Goal: Transaction & Acquisition: Purchase product/service

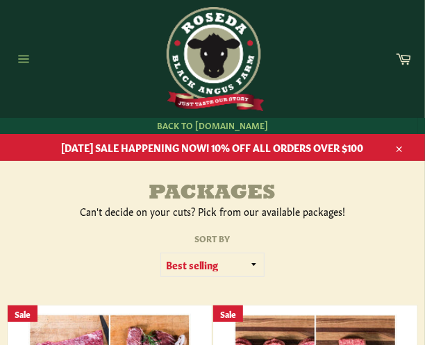
click at [20, 58] on icon "button" at bounding box center [23, 58] width 15 height 15
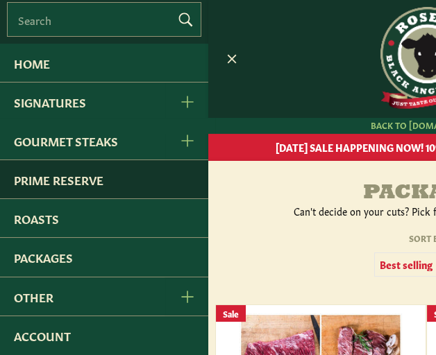
scroll to position [8, 0]
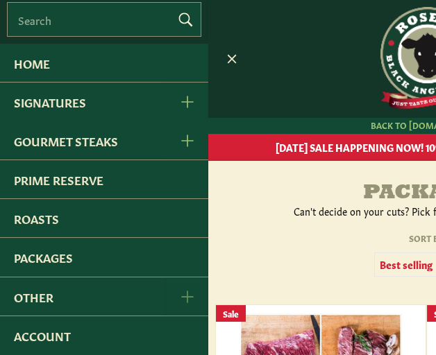
click at [179, 293] on span "Other Menu" at bounding box center [186, 296] width 15 height 13
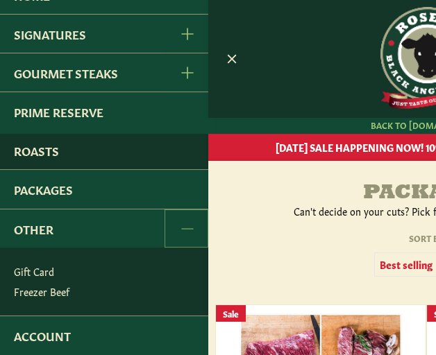
scroll to position [0, 0]
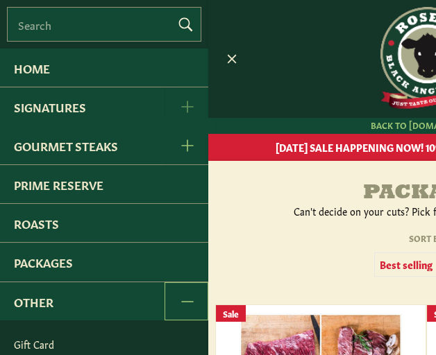
click at [165, 108] on button "Signatures Menu" at bounding box center [187, 106] width 44 height 38
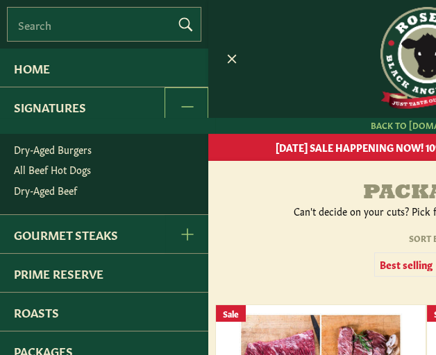
click at [62, 174] on link "All Beef Hot Dogs" at bounding box center [107, 170] width 201 height 20
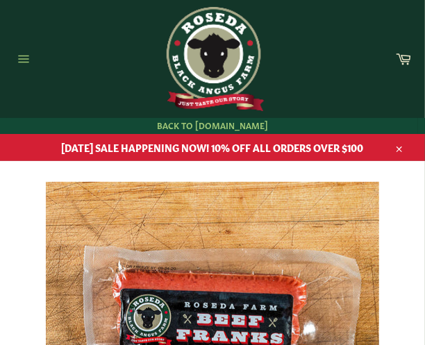
click at [20, 55] on icon "button" at bounding box center [23, 58] width 15 height 15
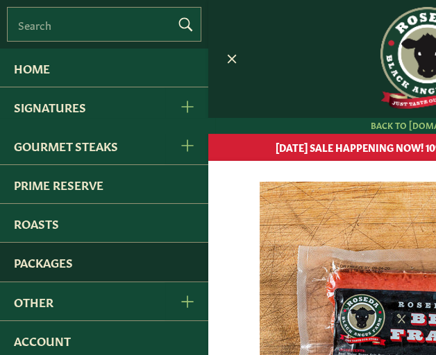
click at [50, 260] on link "Packages" at bounding box center [104, 262] width 208 height 38
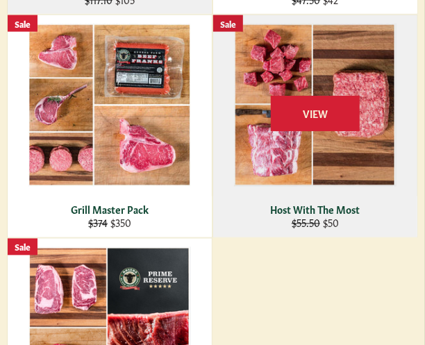
scroll to position [535, 0]
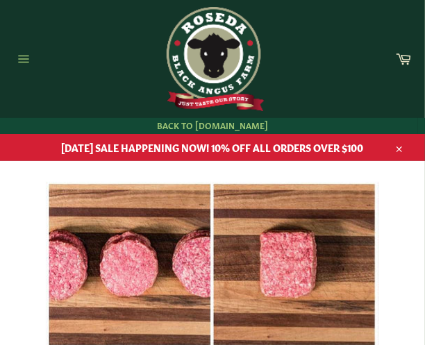
click at [27, 59] on icon "button" at bounding box center [23, 58] width 15 height 15
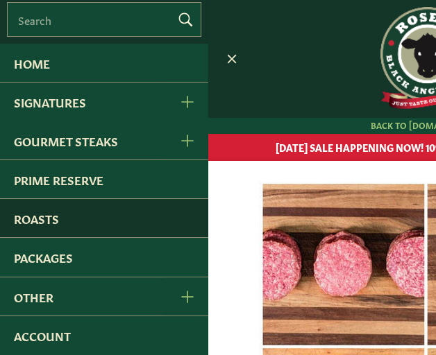
scroll to position [8, 0]
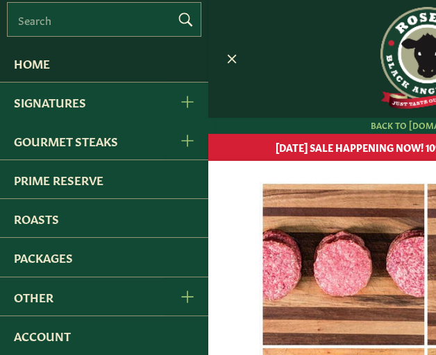
click at [42, 60] on link "Home" at bounding box center [104, 63] width 208 height 38
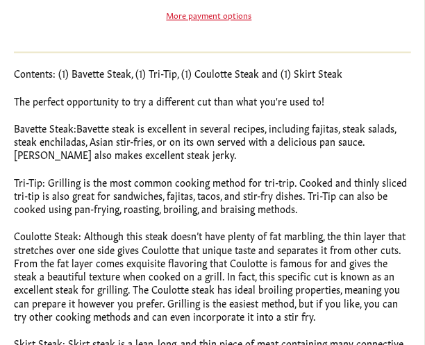
scroll to position [764, 0]
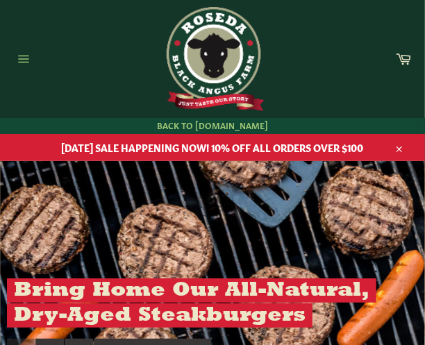
click at [26, 63] on icon "button" at bounding box center [23, 58] width 15 height 15
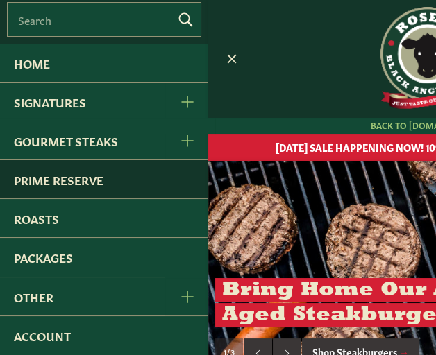
scroll to position [8, 0]
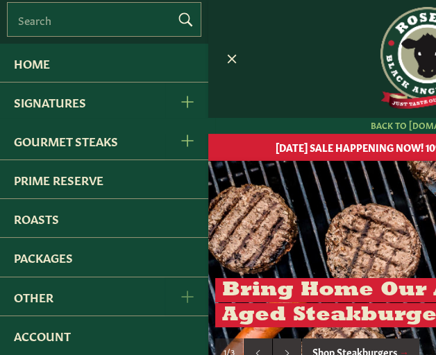
click at [169, 297] on button "Other Menu" at bounding box center [187, 297] width 44 height 38
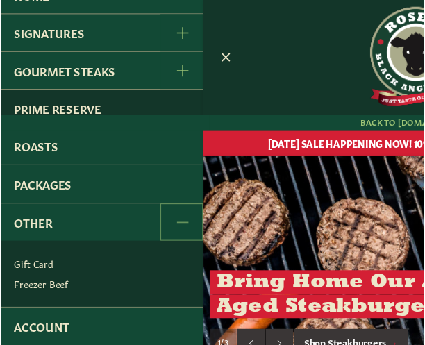
scroll to position [0, 0]
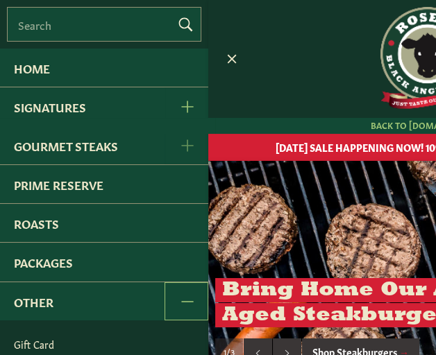
click at [181, 149] on icon "Gourmet Steaks Menu" at bounding box center [187, 146] width 12 height 12
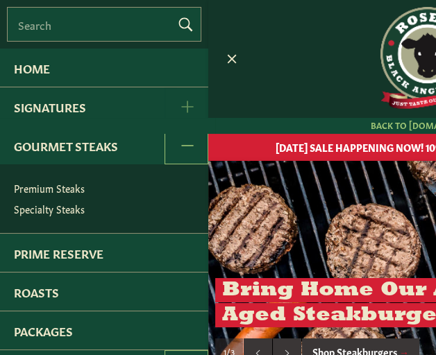
click at [181, 112] on icon "Signatures Menu" at bounding box center [187, 107] width 12 height 12
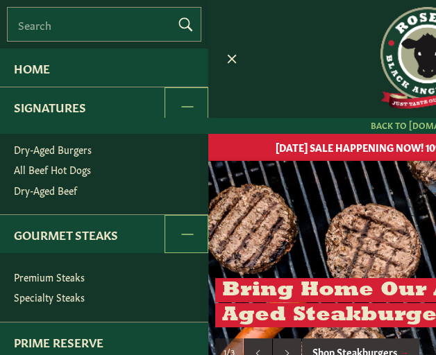
click at [410, 26] on img at bounding box center [426, 59] width 104 height 104
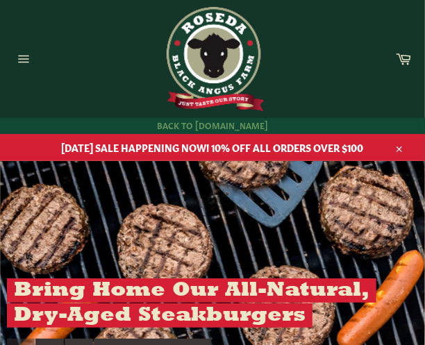
click at [217, 127] on span "Back to [DOMAIN_NAME]" at bounding box center [212, 125] width 411 height 15
click at [28, 61] on icon "button" at bounding box center [23, 58] width 15 height 15
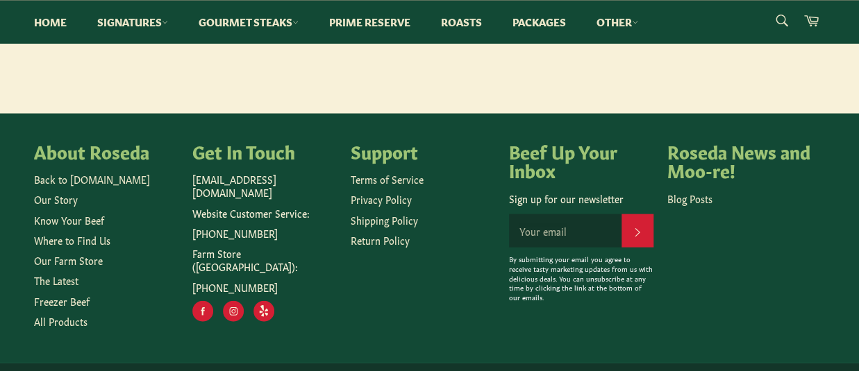
scroll to position [1035, 0]
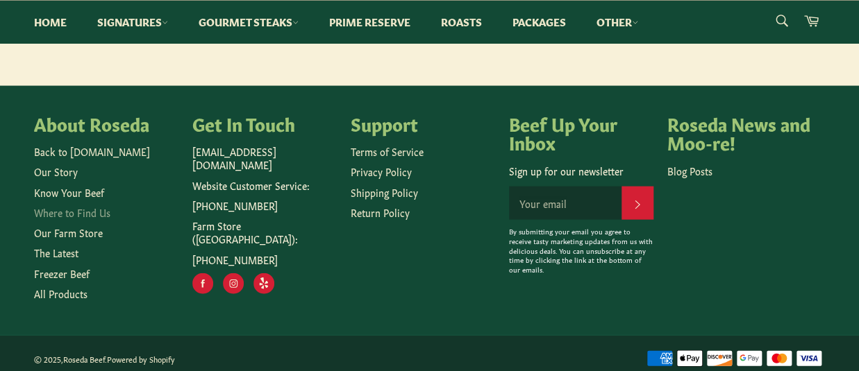
click at [87, 209] on link "Where to Find Us" at bounding box center [72, 213] width 76 height 14
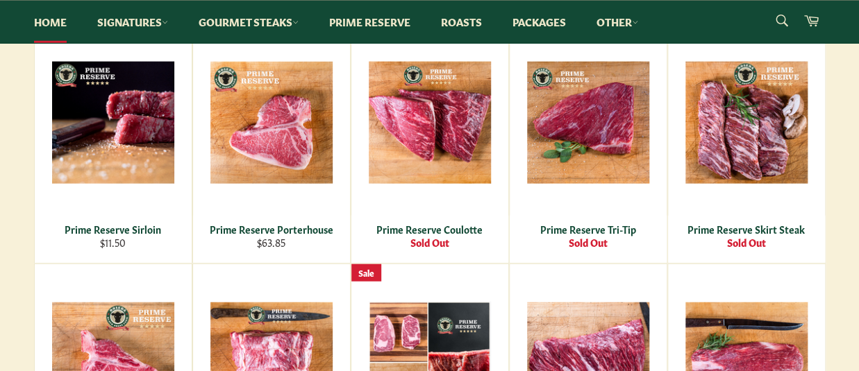
scroll to position [1146, 0]
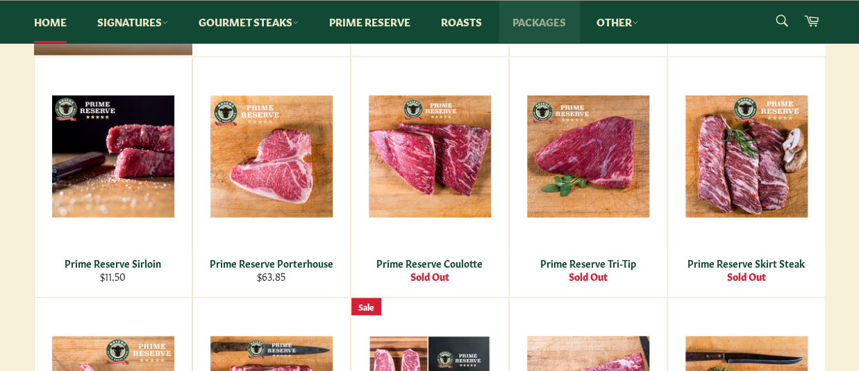
click at [540, 19] on link "Packages" at bounding box center [538, 22] width 81 height 42
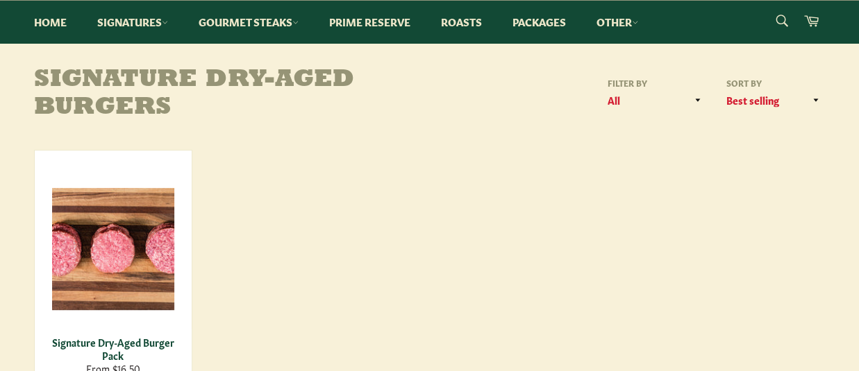
scroll to position [153, 0]
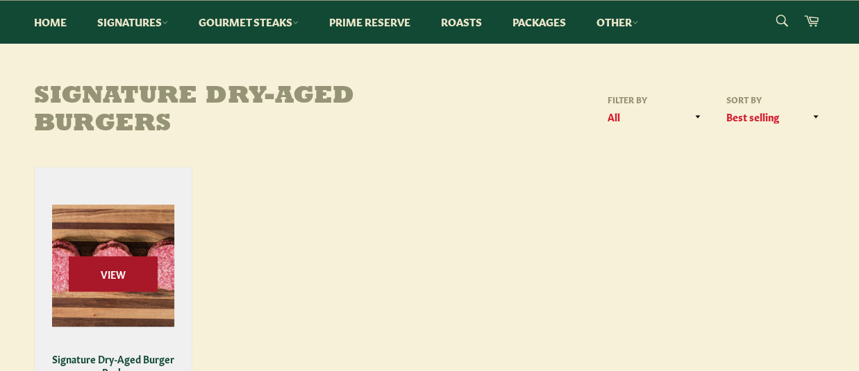
click at [133, 281] on span "View" at bounding box center [113, 273] width 89 height 35
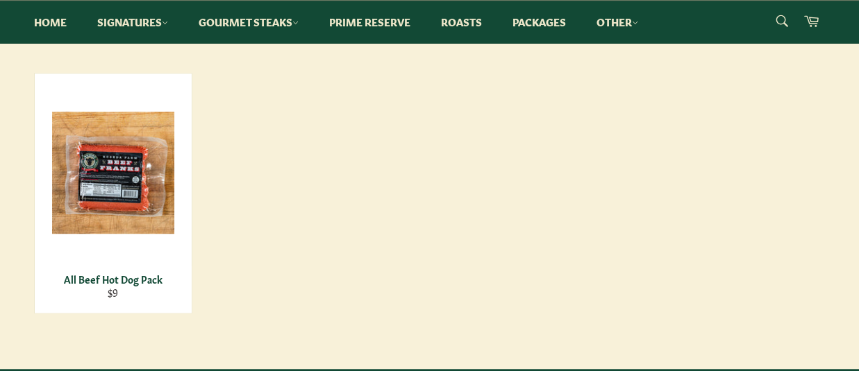
scroll to position [229, 0]
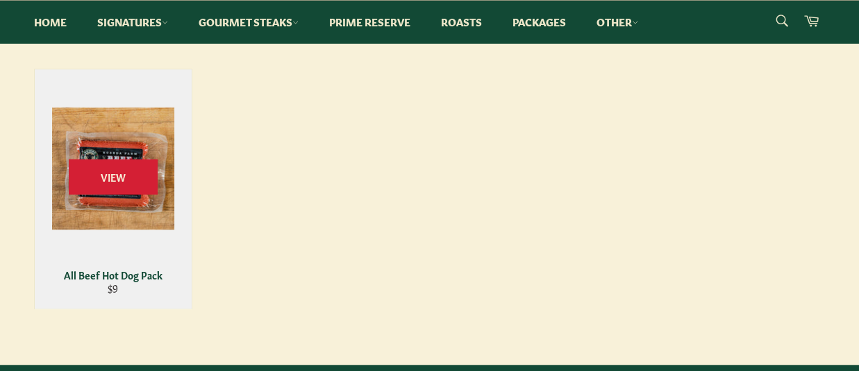
click at [115, 262] on div "View" at bounding box center [113, 189] width 157 height 240
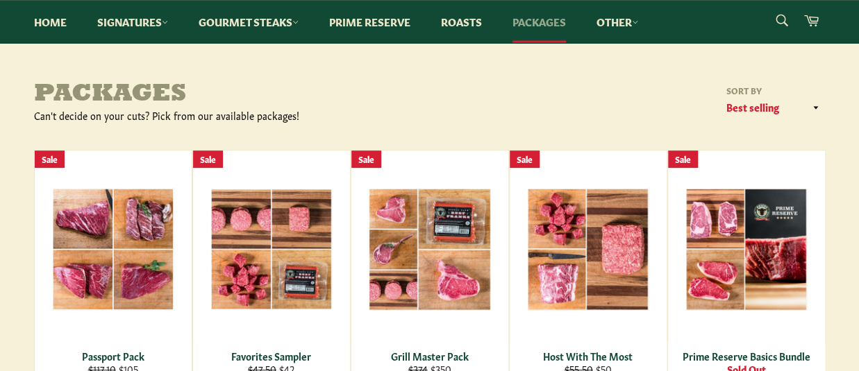
scroll to position [229, 0]
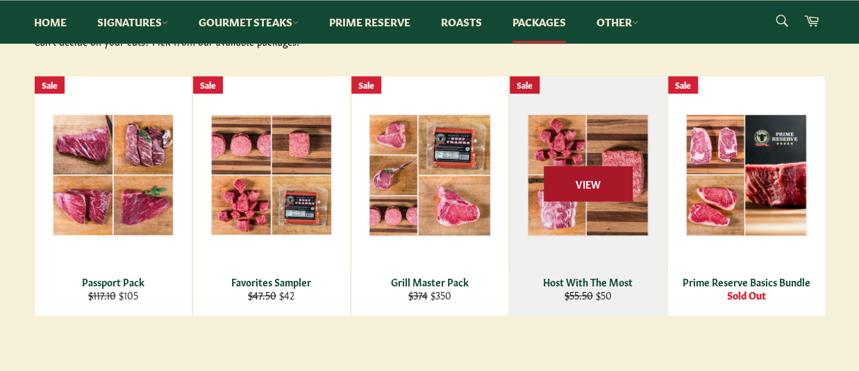
click at [592, 174] on span "View" at bounding box center [588, 183] width 89 height 35
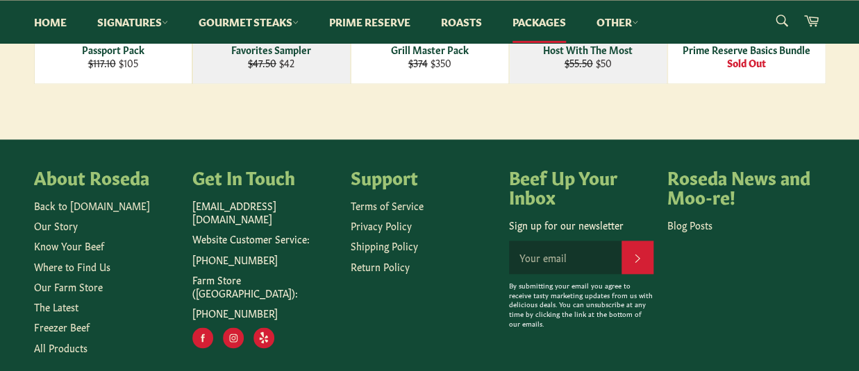
scroll to position [525, 0]
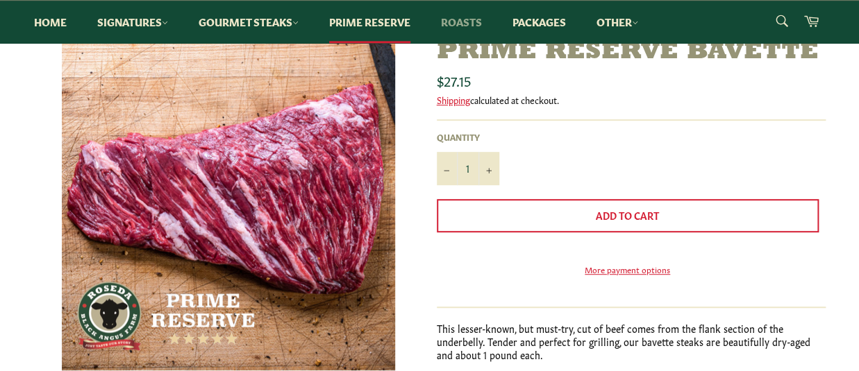
scroll to position [229, 0]
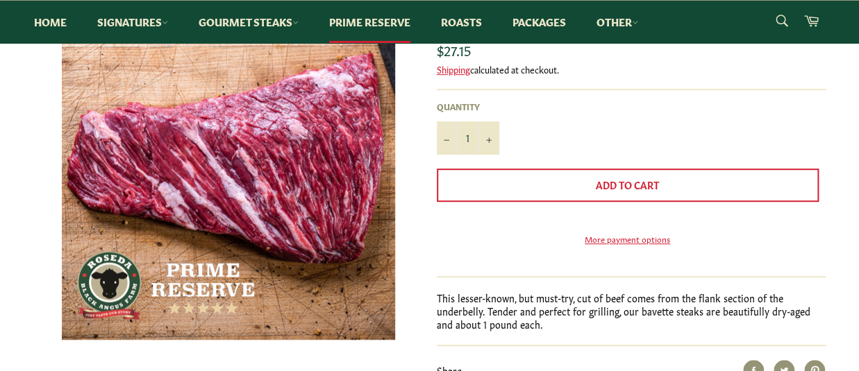
click at [638, 332] on p "This lesser-known, but must-try, cut of beef comes from the flank section of th…" at bounding box center [631, 312] width 389 height 40
click at [644, 330] on p "This lesser-known, but must-try, cut of beef comes from the flank section of th…" at bounding box center [631, 312] width 389 height 40
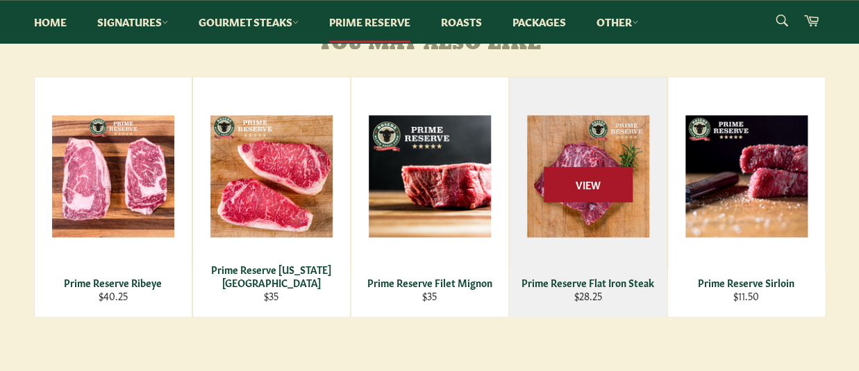
scroll to position [687, 0]
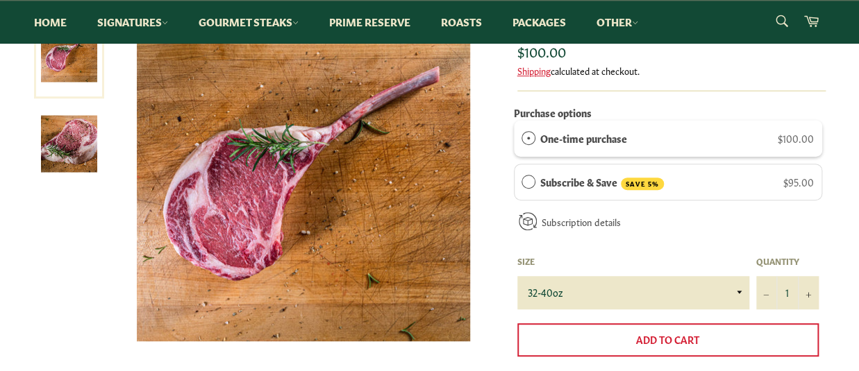
scroll to position [153, 0]
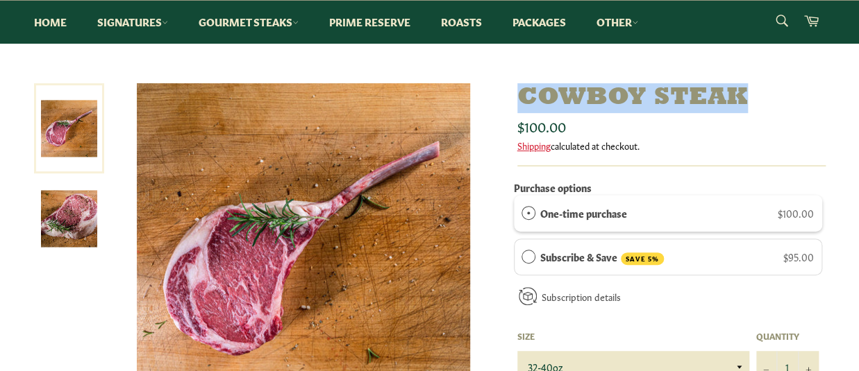
drag, startPoint x: 519, startPoint y: 96, endPoint x: 741, endPoint y: 94, distance: 221.5
click at [741, 94] on h1 "Cowboy Steak" at bounding box center [671, 98] width 308 height 30
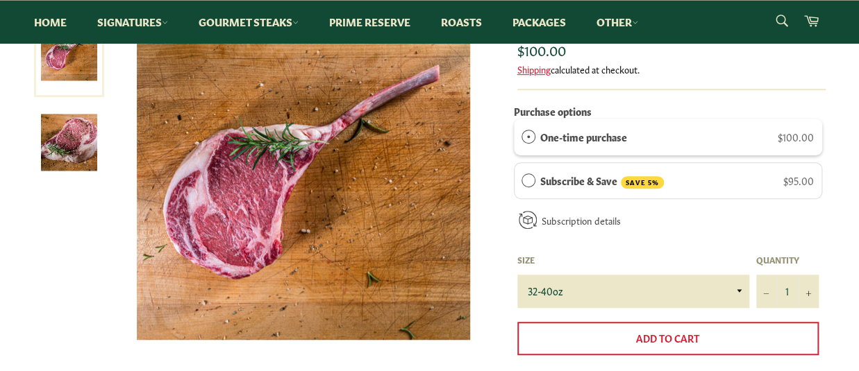
scroll to position [305, 0]
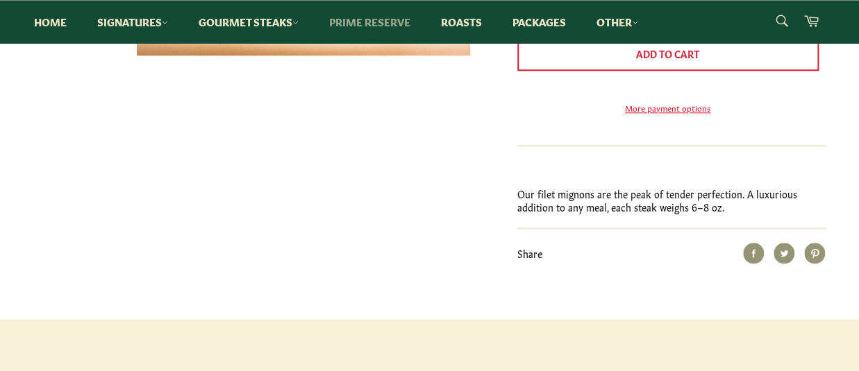
scroll to position [535, 0]
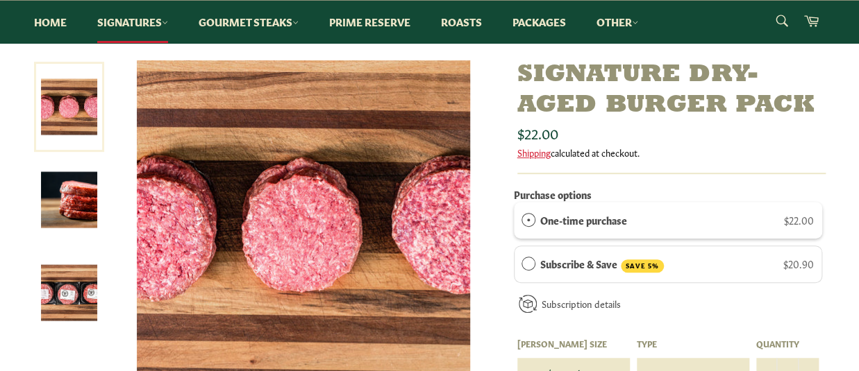
scroll to position [229, 0]
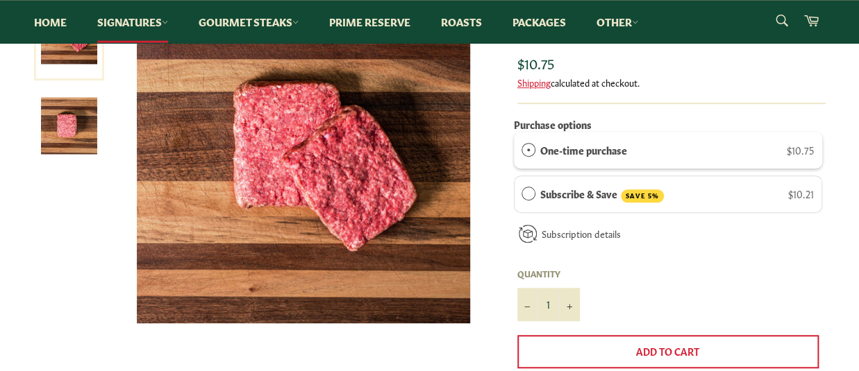
scroll to position [229, 0]
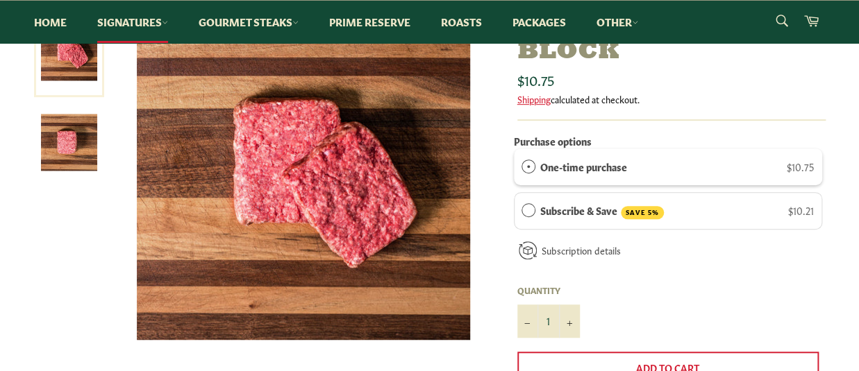
click at [528, 165] on span "One-time purchase" at bounding box center [528, 167] width 14 height 14
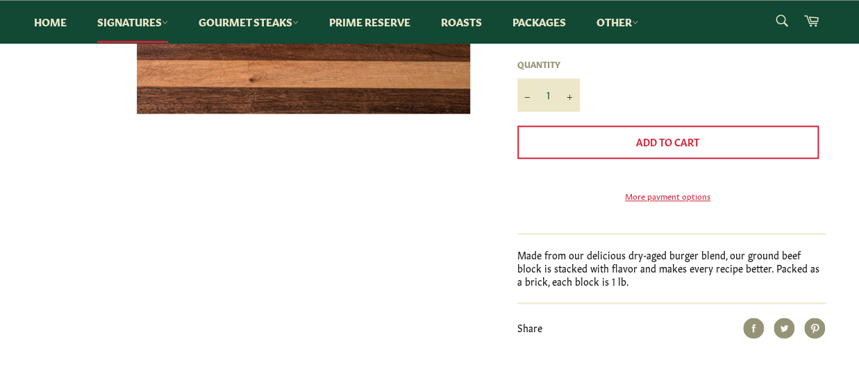
scroll to position [458, 0]
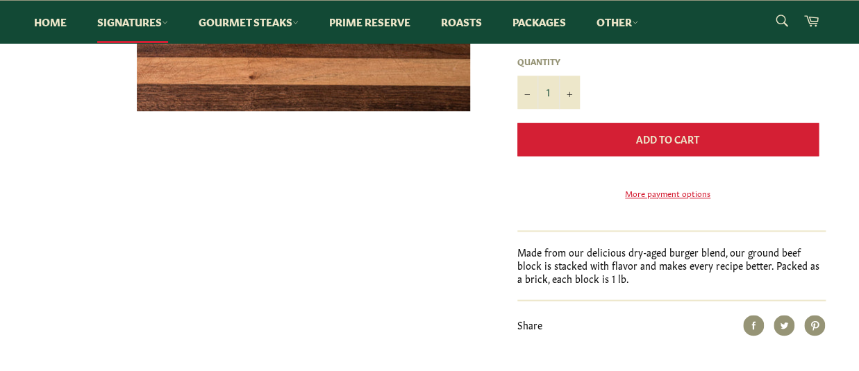
click at [655, 140] on span "Add to Cart" at bounding box center [667, 139] width 63 height 14
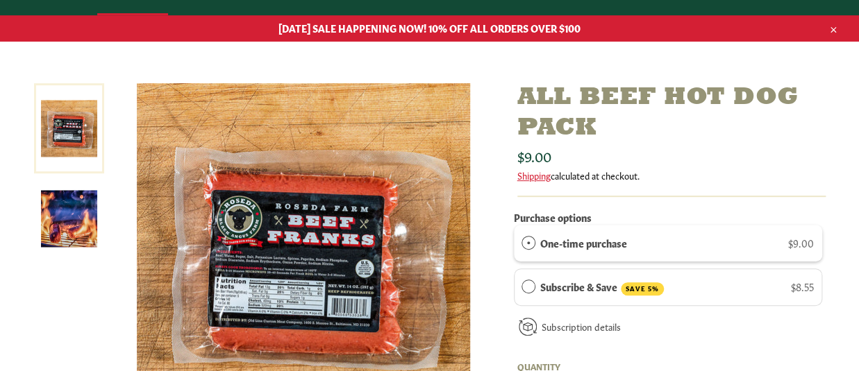
scroll to position [229, 0]
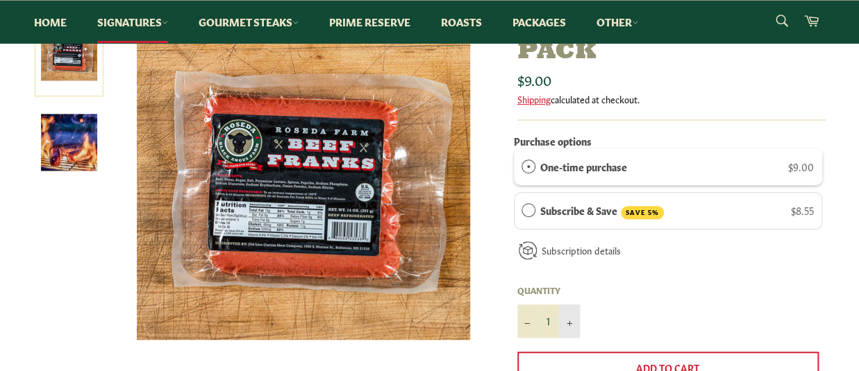
click at [572, 323] on button "+" at bounding box center [569, 321] width 21 height 33
type input "2"
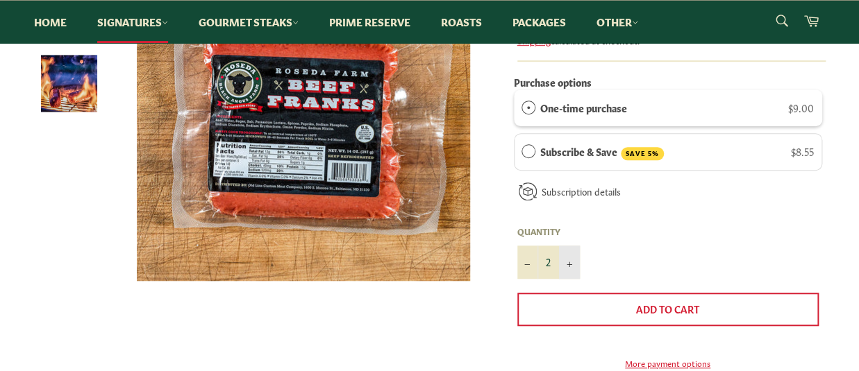
scroll to position [305, 0]
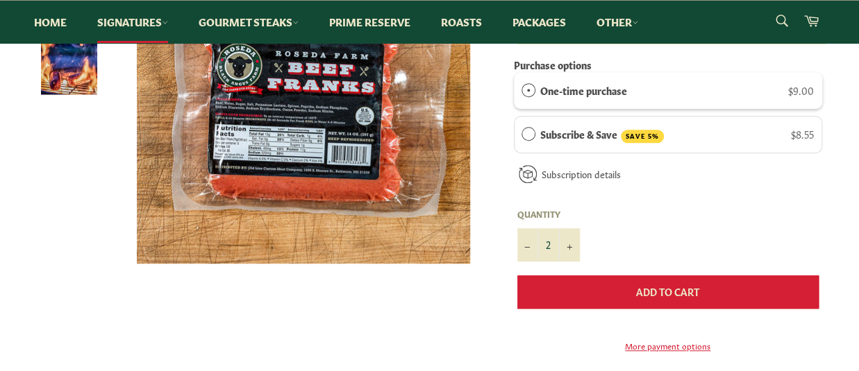
click at [585, 292] on button "Add to Cart" at bounding box center [667, 292] width 301 height 33
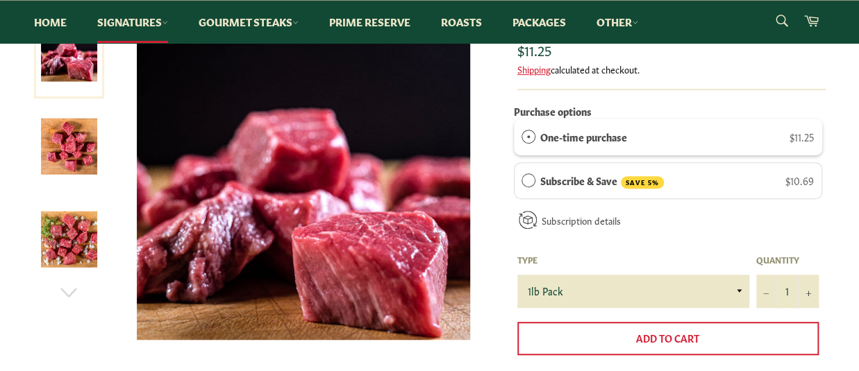
scroll to position [305, 0]
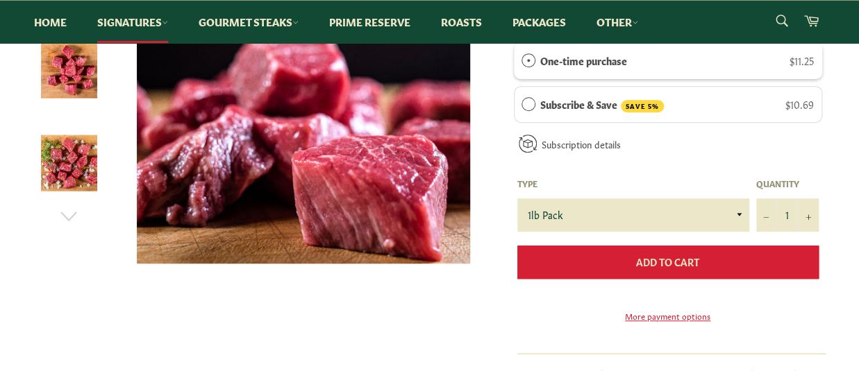
click at [692, 263] on span "Add to Cart" at bounding box center [667, 262] width 63 height 14
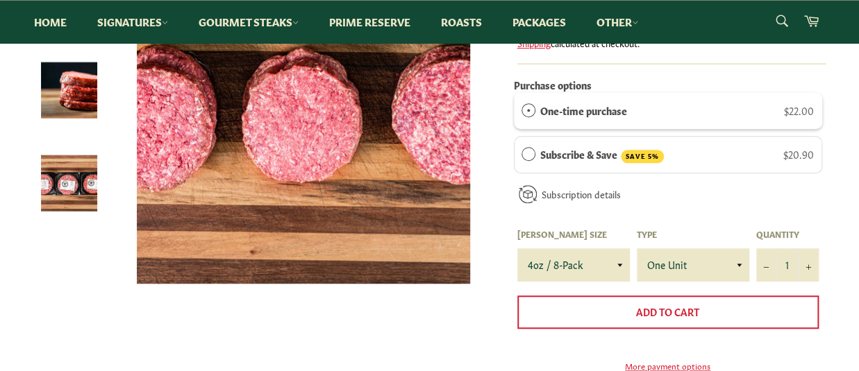
scroll to position [305, 0]
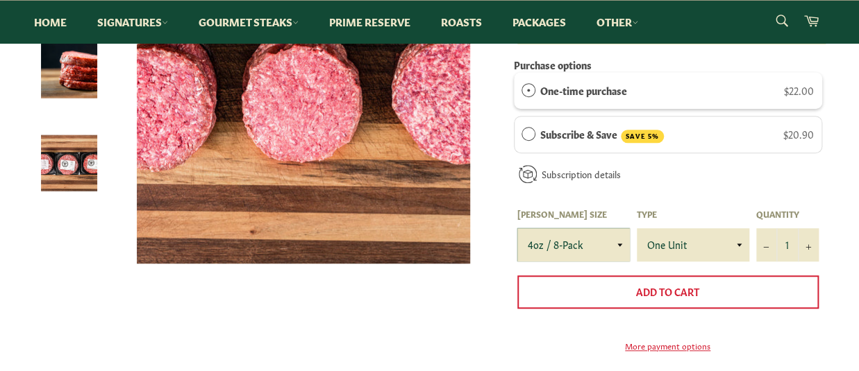
click at [517, 228] on select "4oz / 8-Pack 6oz / 4-Pack 8oz / 4-Pack" at bounding box center [573, 244] width 112 height 33
click option "6oz / 4-Pack" at bounding box center [0, 0] width 0 height 0
click at [517, 228] on select "4oz / 8-Pack 6oz / 4-Pack 8oz / 4-Pack" at bounding box center [573, 244] width 112 height 33
select select "8oz / 4-Pack"
click option "8oz / 4-Pack" at bounding box center [0, 0] width 0 height 0
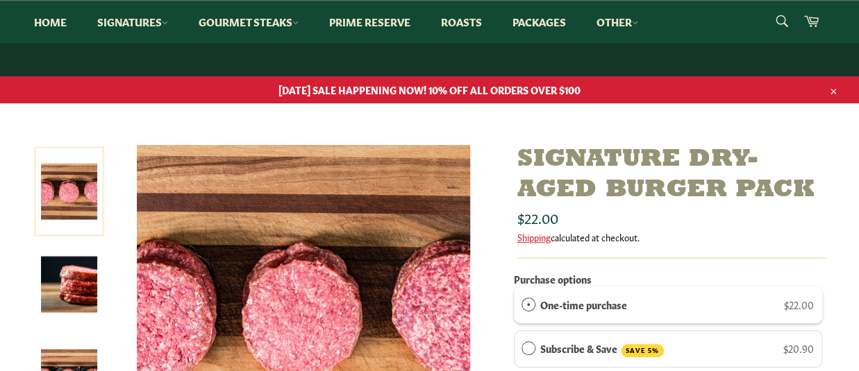
scroll to position [76, 0]
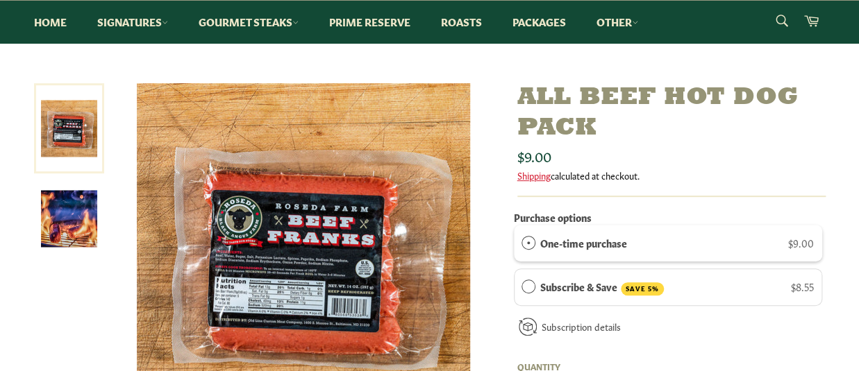
scroll to position [229, 0]
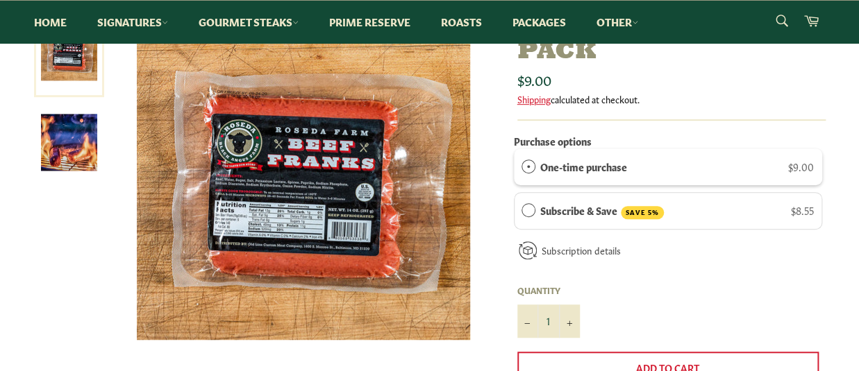
click at [527, 165] on span "One-time purchase" at bounding box center [528, 167] width 14 height 14
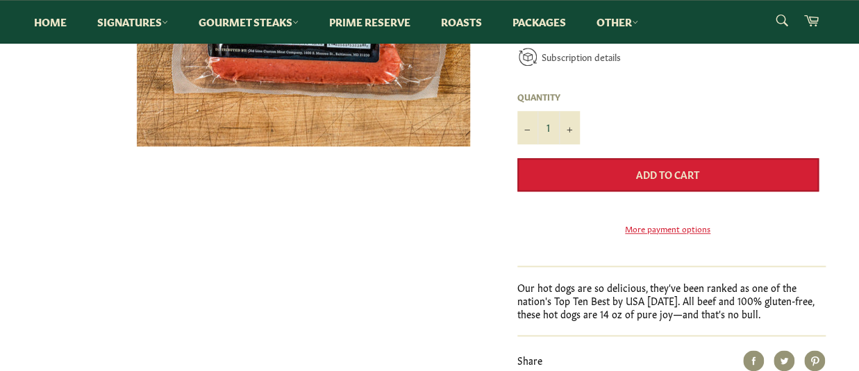
scroll to position [458, 0]
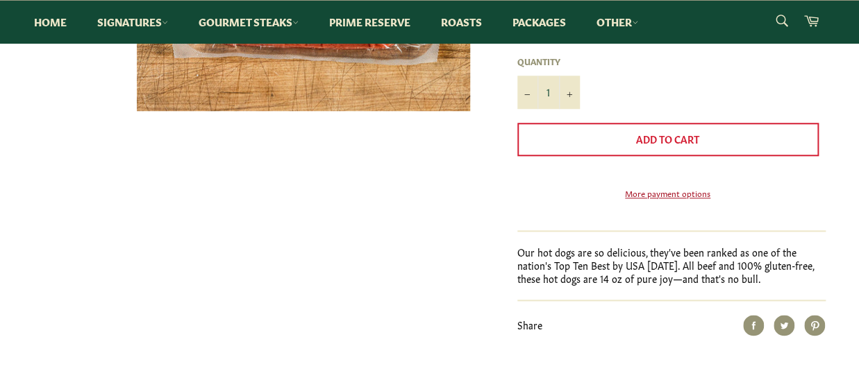
click at [676, 199] on link "More payment options" at bounding box center [667, 193] width 301 height 12
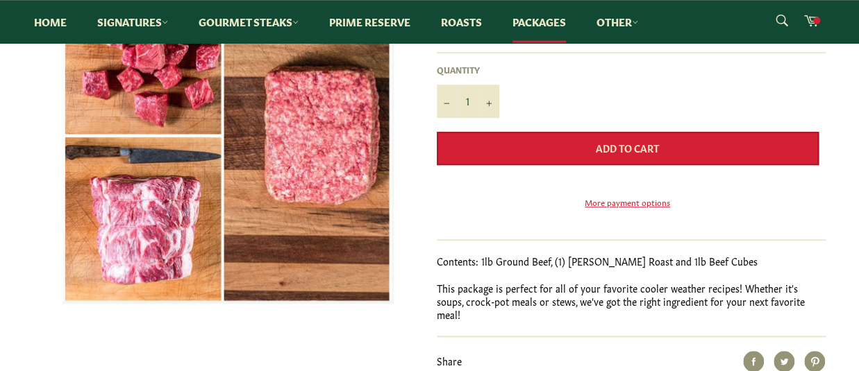
scroll to position [305, 0]
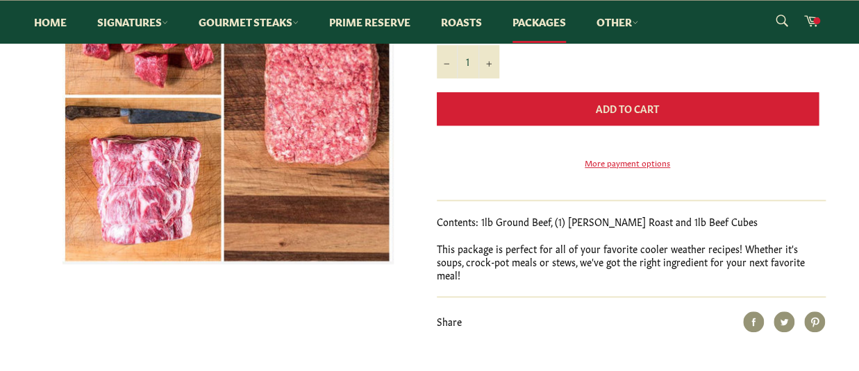
click at [578, 112] on button "Add to Cart" at bounding box center [628, 108] width 382 height 33
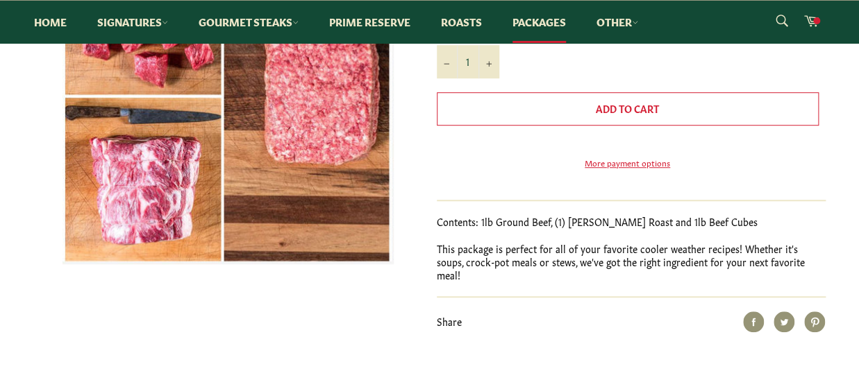
scroll to position [278, 0]
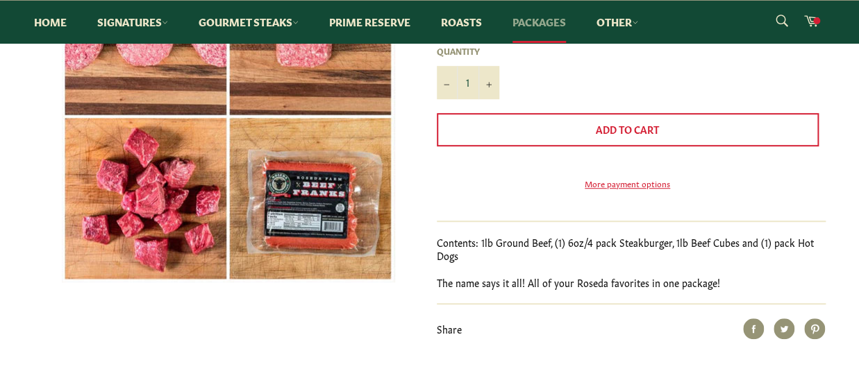
scroll to position [305, 0]
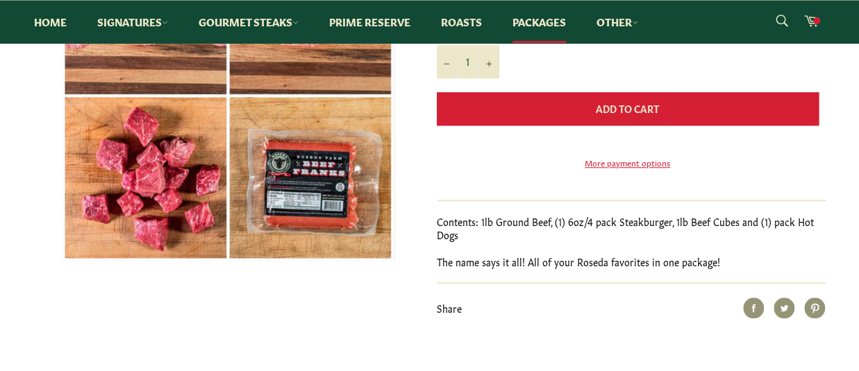
click at [635, 104] on span "Add to Cart" at bounding box center [627, 108] width 63 height 14
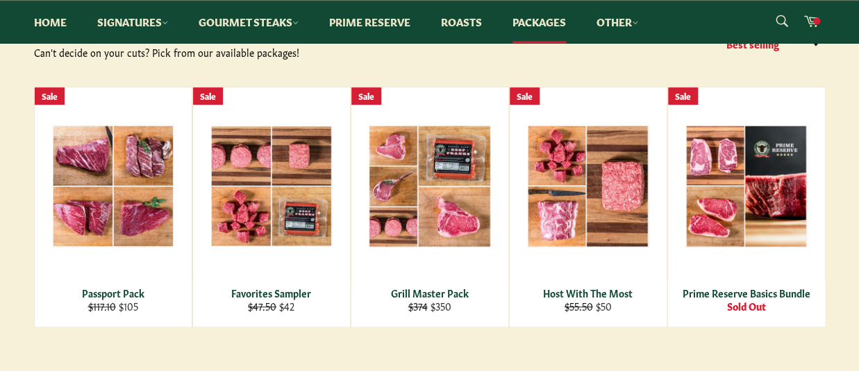
scroll to position [153, 0]
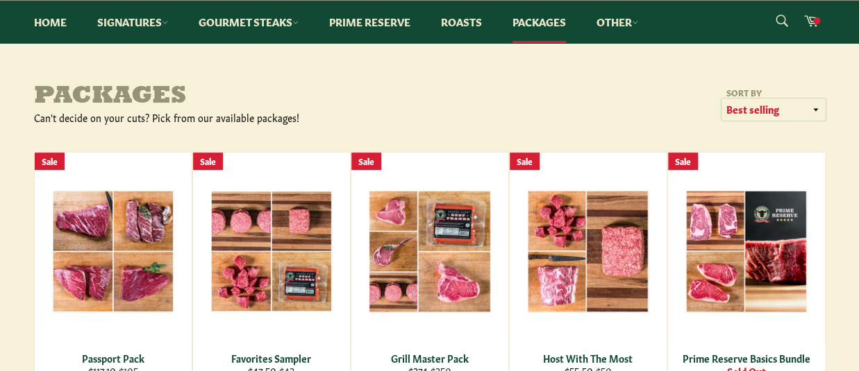
click at [721, 99] on select "Featured Best selling Alphabetically, A-Z Alphabetically, Z-A Price, low to hig…" at bounding box center [773, 110] width 104 height 23
select select "price-ascending"
click option "Price, low to high" at bounding box center [0, 0] width 0 height 0
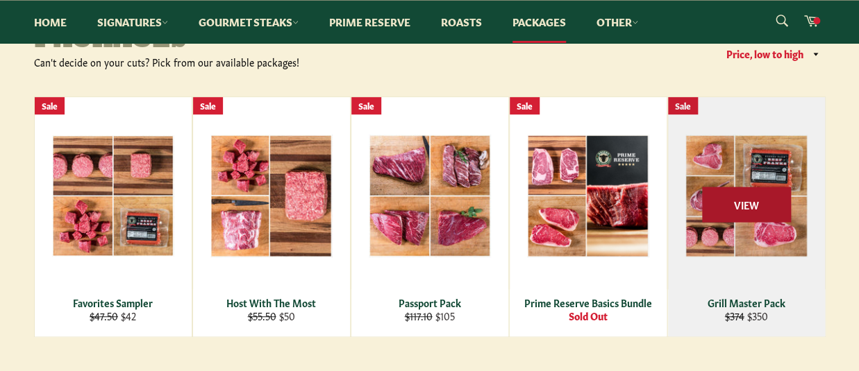
scroll to position [229, 0]
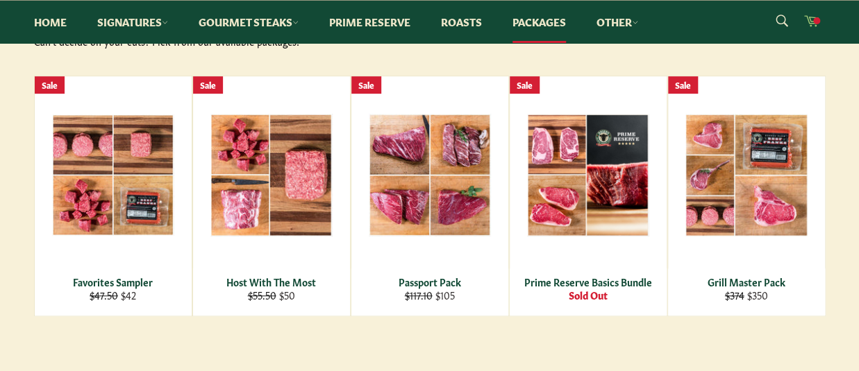
click at [811, 22] on icon at bounding box center [810, 19] width 15 height 15
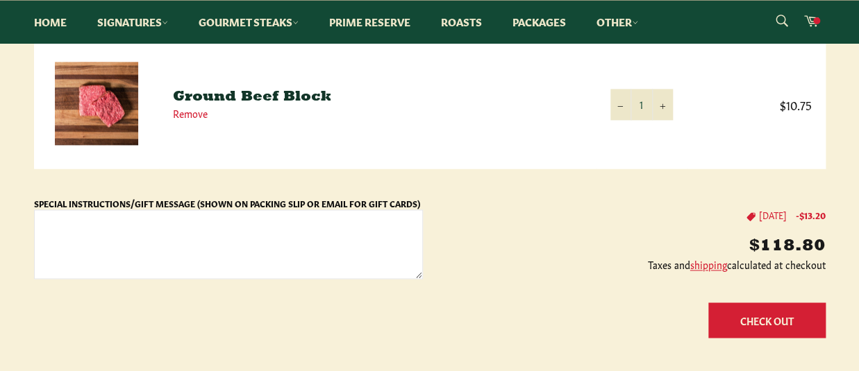
scroll to position [764, 0]
